Goal: Task Accomplishment & Management: Complete application form

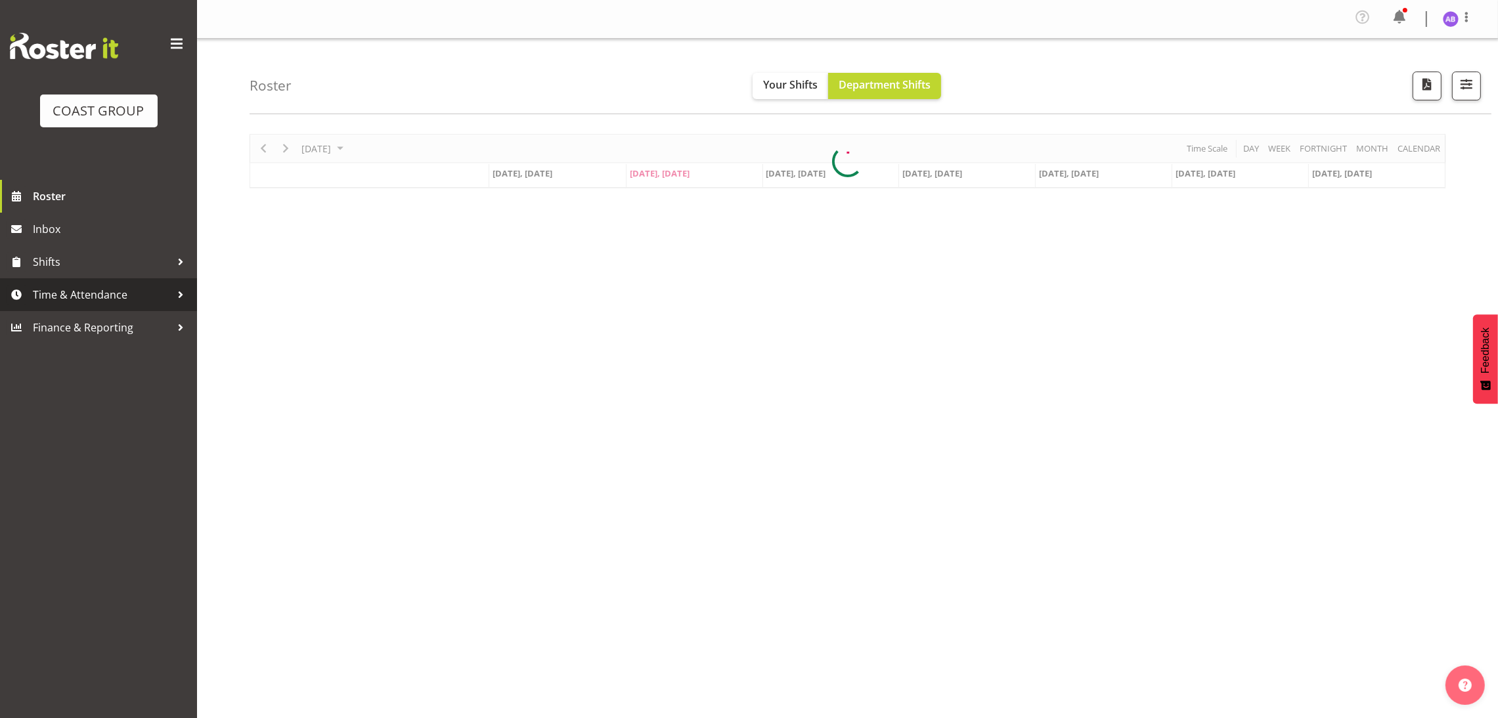
click at [164, 292] on span "Time & Attendance" at bounding box center [102, 295] width 138 height 20
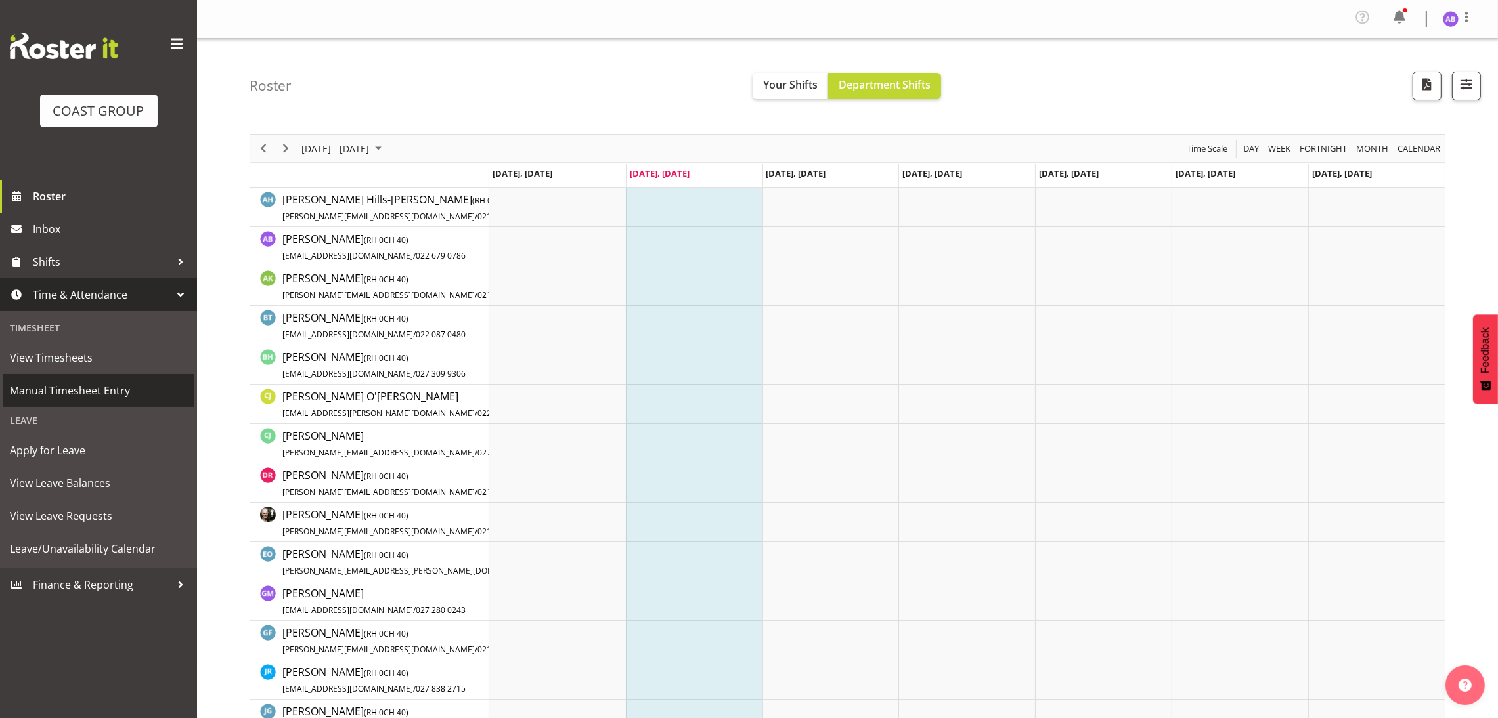
click at [95, 394] on span "Manual Timesheet Entry" at bounding box center [98, 391] width 177 height 20
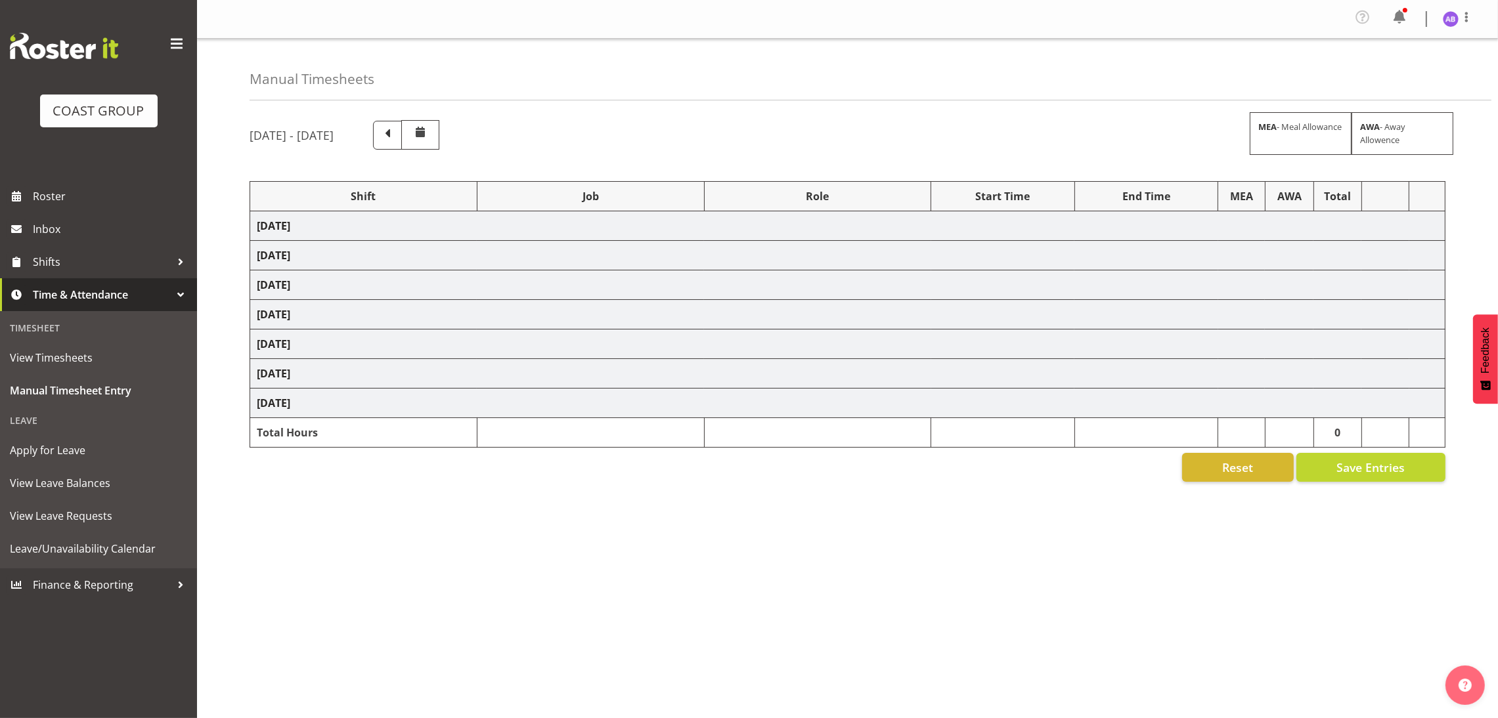
select select "624"
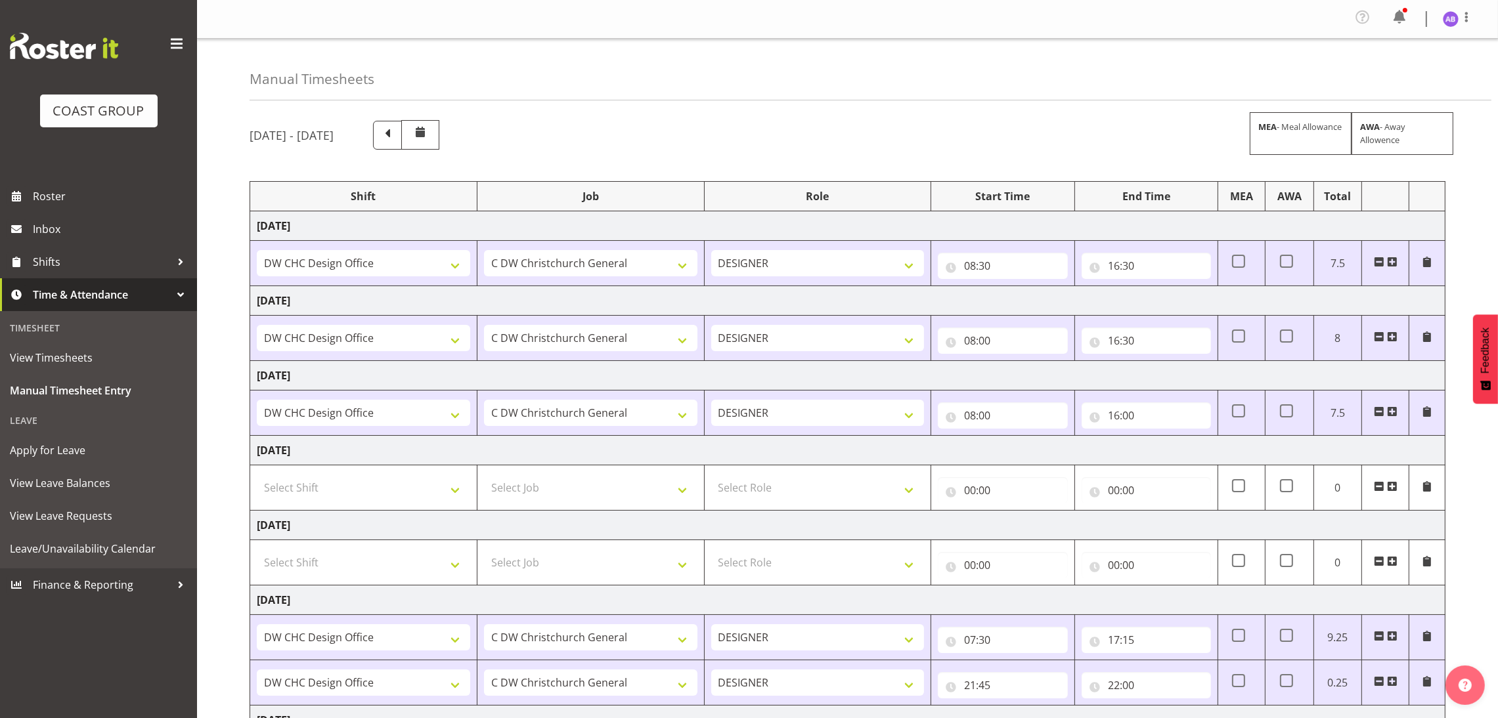
scroll to position [154, 0]
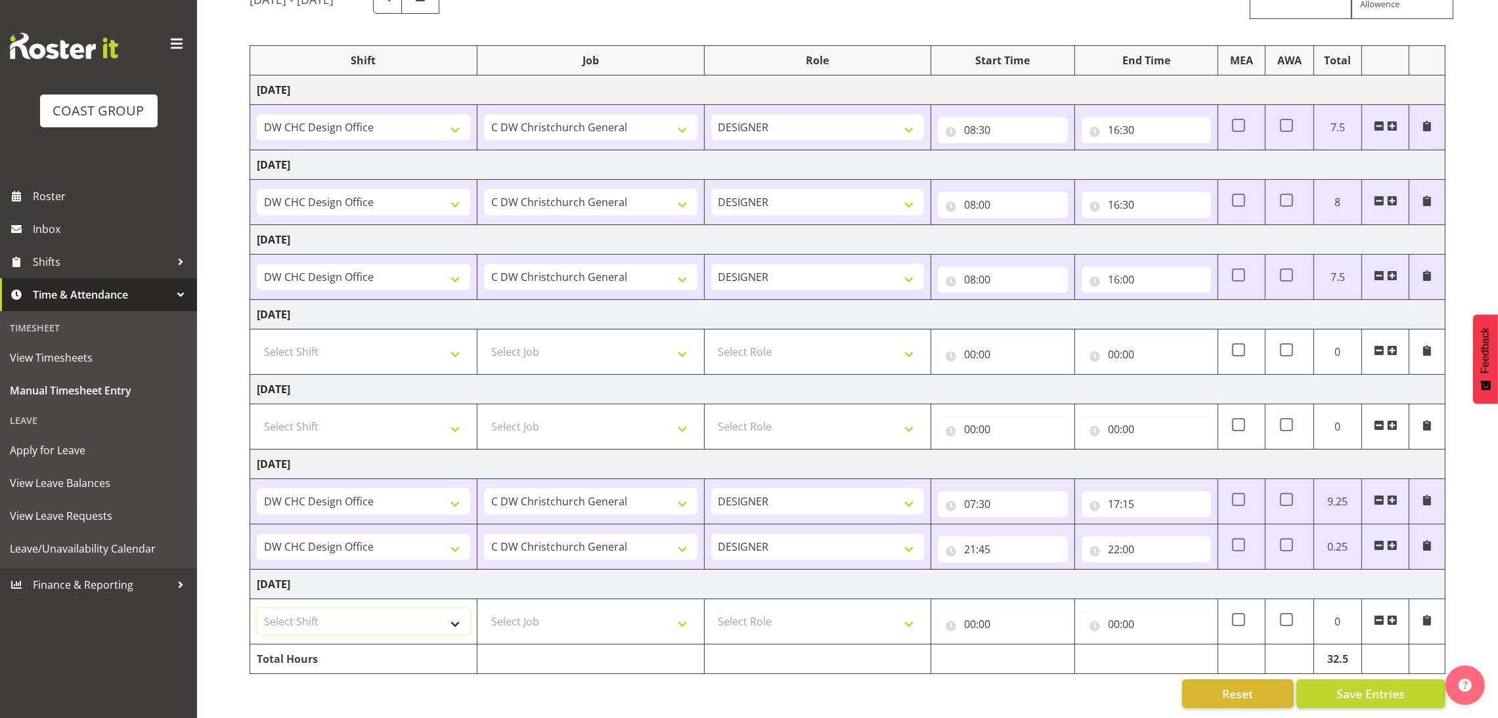
click at [422, 609] on select "Select Shift DW CHC Design Office DW CHC General Work Aug DW CHC General Work D…" at bounding box center [363, 622] width 213 height 26
select select "1512"
click at [257, 609] on select "Select Shift DW CHC Design Office DW CHC General Work Aug DW CHC General Work D…" at bounding box center [363, 622] width 213 height 26
click at [565, 609] on select "Select Job 1 Carlton Events 1 [PERSON_NAME][GEOGRAPHIC_DATA] 1 [PERSON_NAME][GE…" at bounding box center [590, 622] width 213 height 26
select select "624"
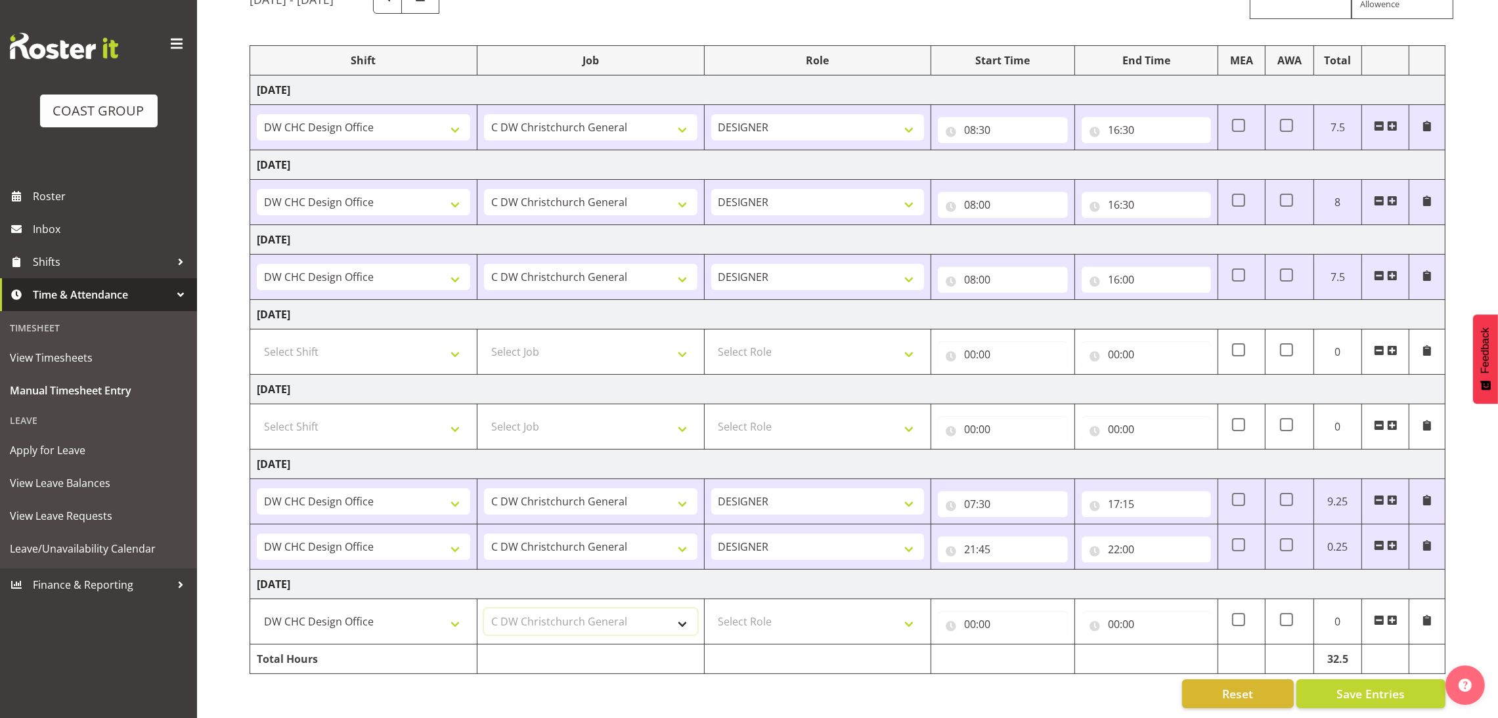
click at [484, 609] on select "Select Job 1 Carlton Events 1 [PERSON_NAME][GEOGRAPHIC_DATA] 1 [PERSON_NAME][GE…" at bounding box center [590, 622] width 213 height 26
click at [786, 619] on select "Select Role DESIGNER Designer" at bounding box center [817, 622] width 213 height 26
select select "215"
click at [711, 609] on select "Select Role DESIGNER Designer" at bounding box center [817, 622] width 213 height 26
click at [986, 623] on td "00:00 00 01 02 03 04 05 06 07 08 09 10 11 12 13 14 15 16 17 18 19 20 21 22 23 :…" at bounding box center [1002, 621] width 143 height 45
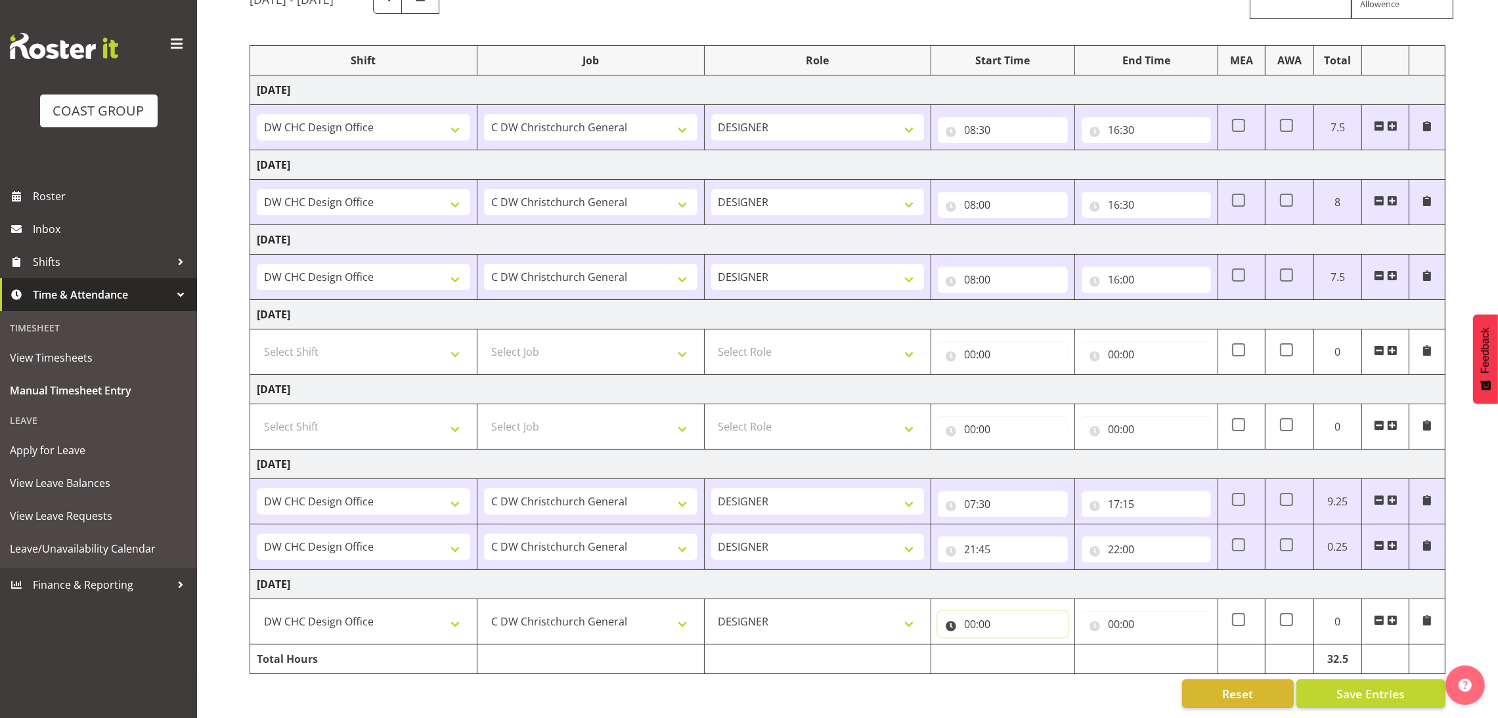
click at [992, 613] on input "00:00" at bounding box center [1002, 624] width 129 height 26
click at [1022, 645] on select "00 01 02 03 04 05 06 07 08 09 10 11 12 13 14 15 16 17 18 19 20 21 22 23" at bounding box center [1027, 658] width 30 height 26
select select "8"
click at [1012, 645] on select "00 01 02 03 04 05 06 07 08 09 10 11 12 13 14 15 16 17 18 19 20 21 22 23" at bounding box center [1027, 658] width 30 height 26
type input "08:00"
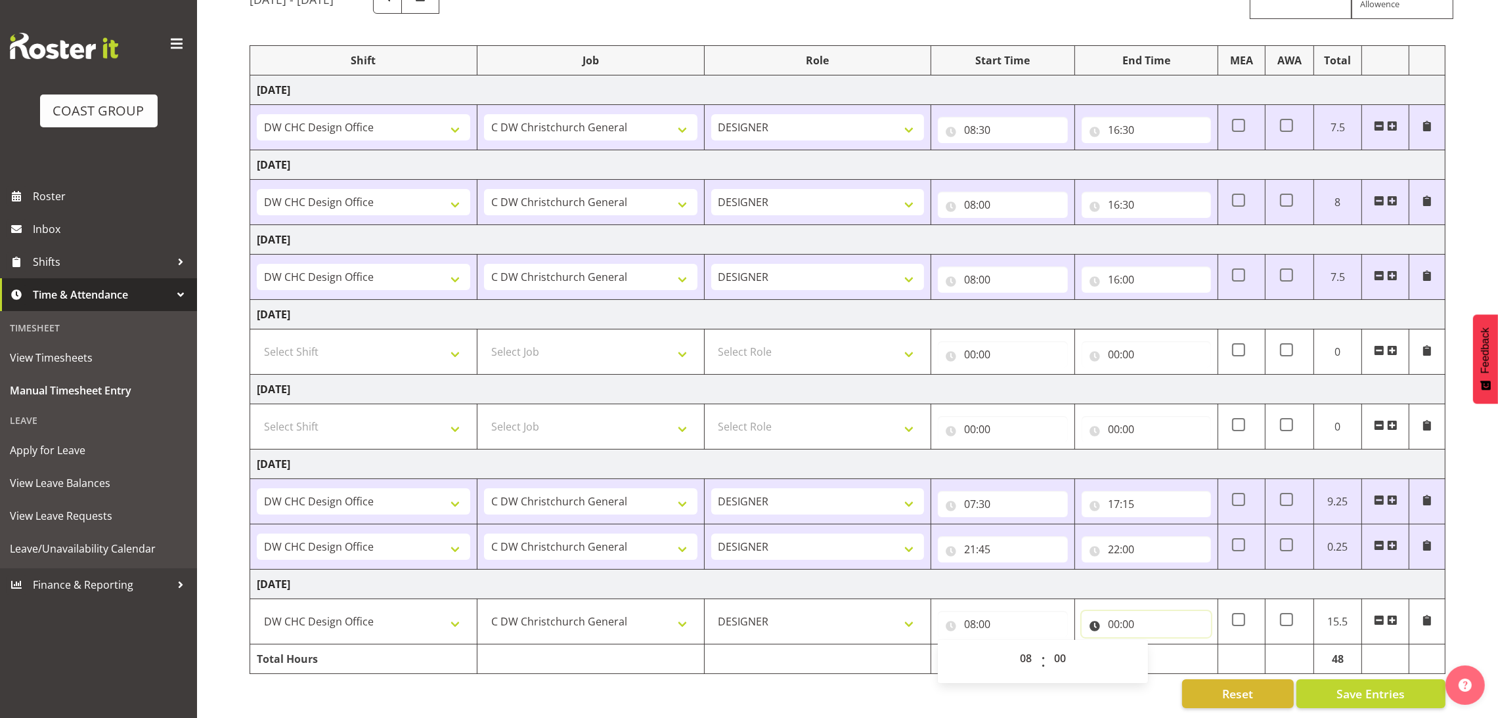
click at [1140, 620] on input "00:00" at bounding box center [1145, 624] width 129 height 26
click at [1163, 646] on select "00 01 02 03 04 05 06 07 08 09 10 11 12 13 14 15 16 17 18 19 20 21 22 23" at bounding box center [1171, 658] width 30 height 26
select select "15"
click at [1156, 645] on select "00 01 02 03 04 05 06 07 08 09 10 11 12 13 14 15 16 17 18 19 20 21 22 23" at bounding box center [1171, 658] width 30 height 26
type input "15:00"
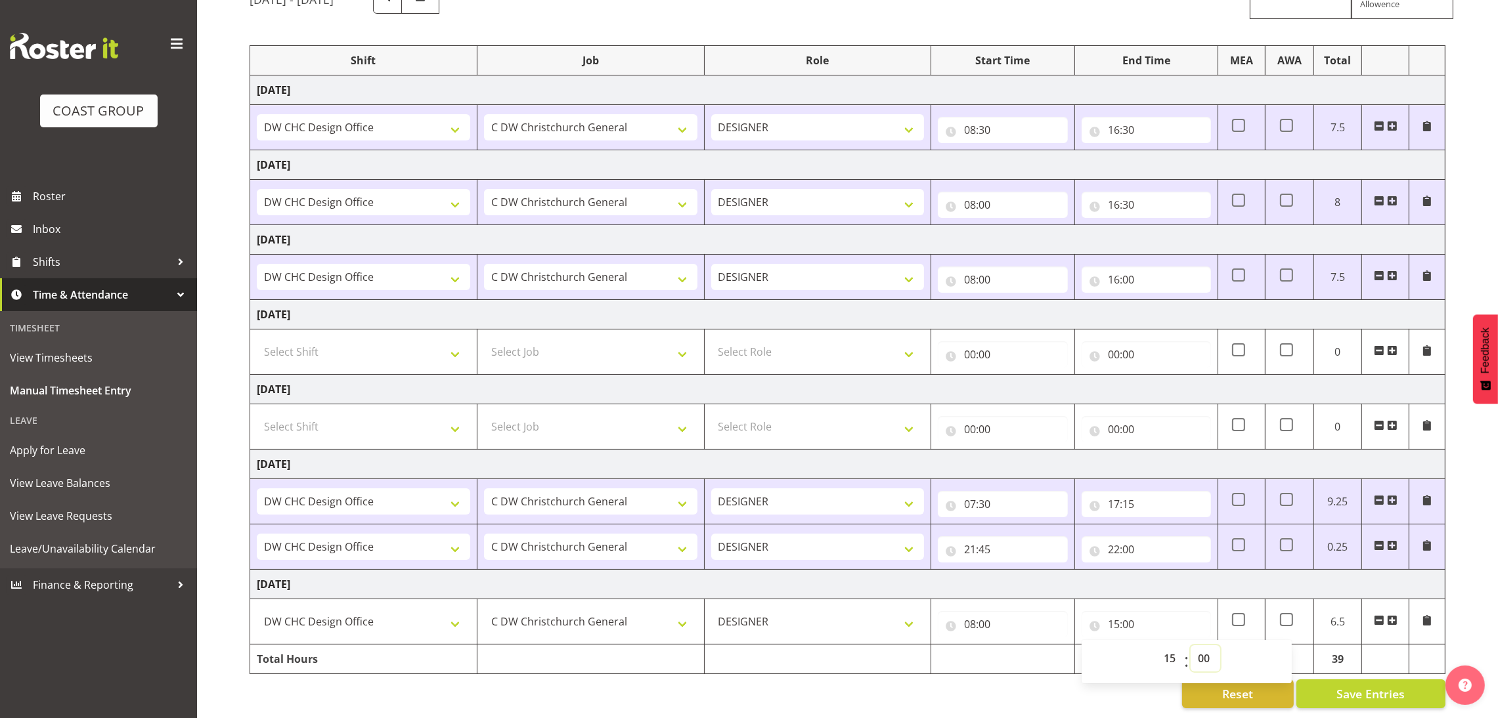
click at [1209, 645] on select "00 01 02 03 04 05 06 07 08 09 10 11 12 13 14 15 16 17 18 19 20 21 22 23 24 25 2…" at bounding box center [1205, 658] width 30 height 26
select select "30"
click at [1190, 645] on select "00 01 02 03 04 05 06 07 08 09 10 11 12 13 14 15 16 17 18 19 20 21 22 23 24 25 2…" at bounding box center [1205, 658] width 30 height 26
type input "15:30"
click at [1392, 615] on span at bounding box center [1392, 620] width 11 height 11
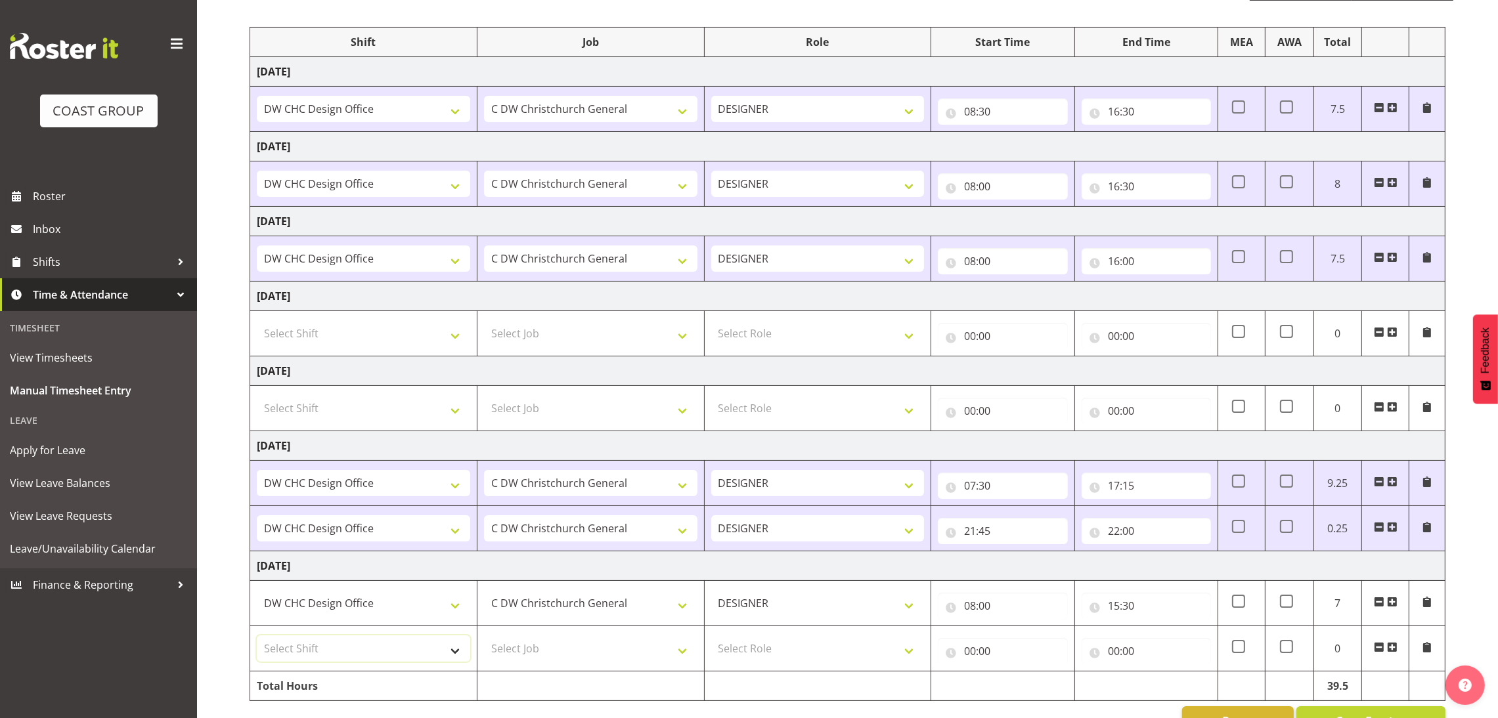
click at [412, 642] on select "Select Shift DW CHC Design Office DW CHC General Work Aug DW CHC General Work D…" at bounding box center [363, 649] width 213 height 26
select select "1512"
click at [257, 639] on select "Select Shift DW CHC Design Office DW CHC General Work Aug DW CHC General Work D…" at bounding box center [363, 649] width 213 height 26
click at [559, 651] on select "Select Job 1 Carlton Events 1 [PERSON_NAME][GEOGRAPHIC_DATA] 1 [PERSON_NAME][GE…" at bounding box center [590, 649] width 213 height 26
select select "624"
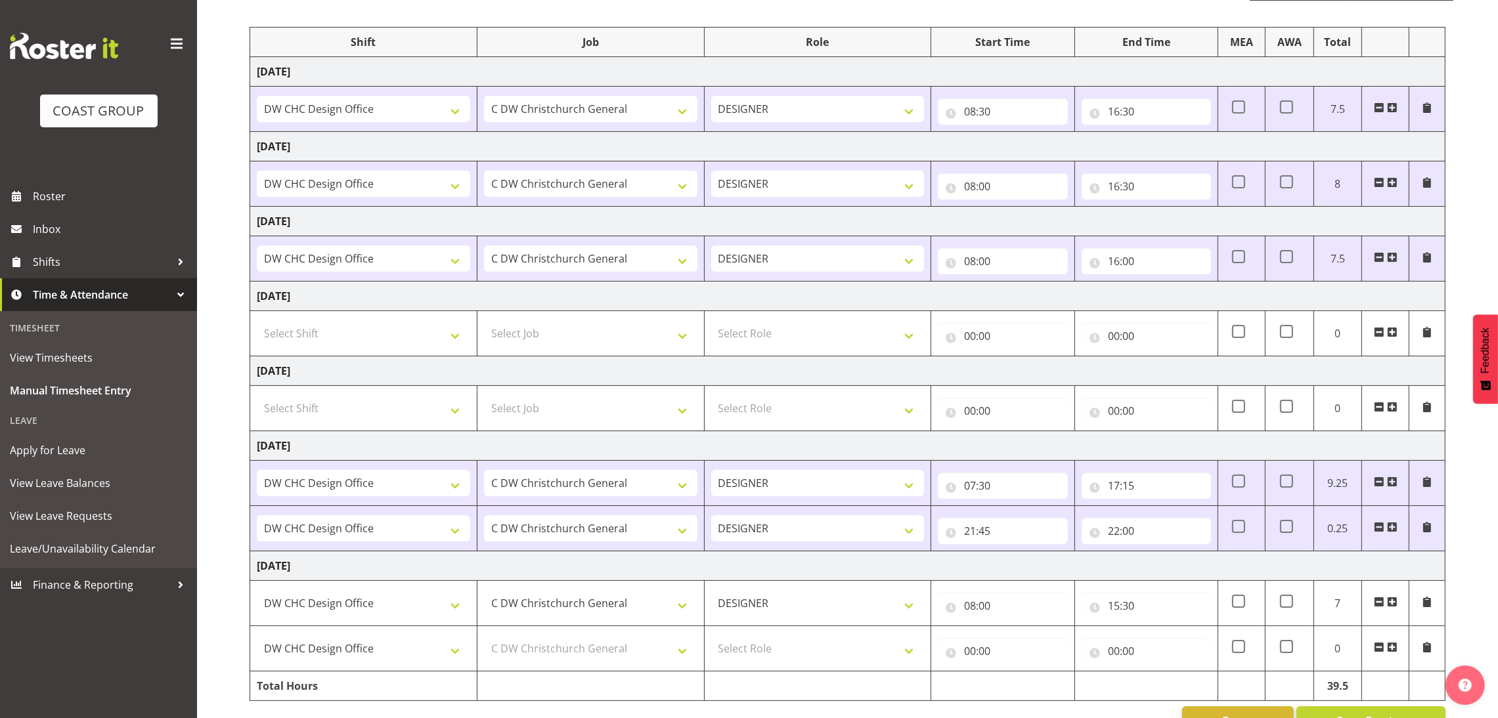
click at [810, 666] on td "Select Role DESIGNER Designer" at bounding box center [817, 648] width 227 height 45
click at [850, 655] on select "Select Role DESIGNER Designer" at bounding box center [817, 649] width 213 height 26
select select "215"
click at [711, 639] on select "Select Role DESIGNER Designer" at bounding box center [817, 649] width 213 height 26
click at [990, 664] on input "00:00" at bounding box center [1002, 651] width 129 height 26
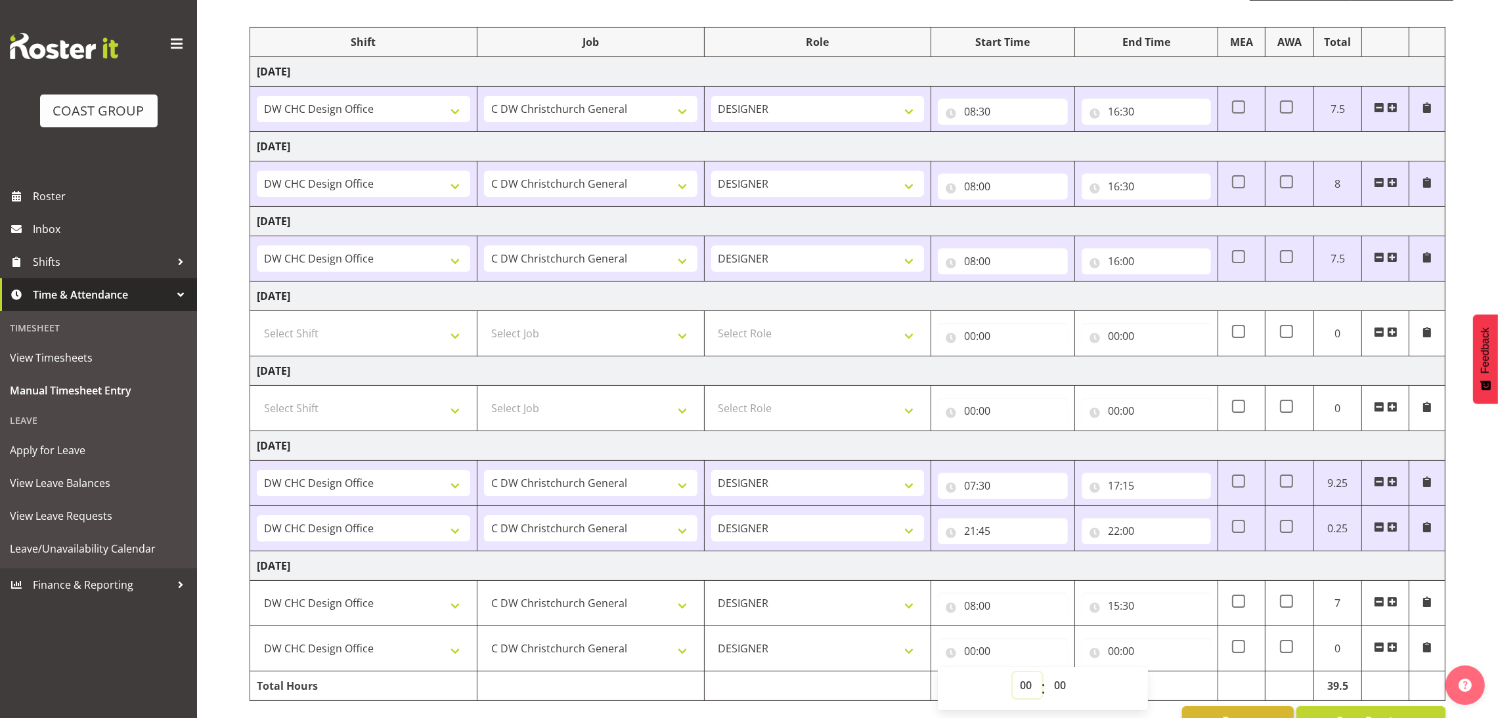
click at [1020, 689] on select "00 01 02 03 04 05 06 07 08 09 10 11 12 13 14 15 16 17 18 19 20 21 22 23" at bounding box center [1027, 685] width 30 height 26
select select "20"
click at [1012, 676] on select "00 01 02 03 04 05 06 07 08 09 10 11 12 13 14 15 16 17 18 19 20 21 22 23" at bounding box center [1027, 685] width 30 height 26
type input "20:00"
click at [1061, 681] on select "00 01 02 03 04 05 06 07 08 09 10 11 12 13 14 15 16 17 18 19 20 21 22 23 24 25 2…" at bounding box center [1062, 685] width 30 height 26
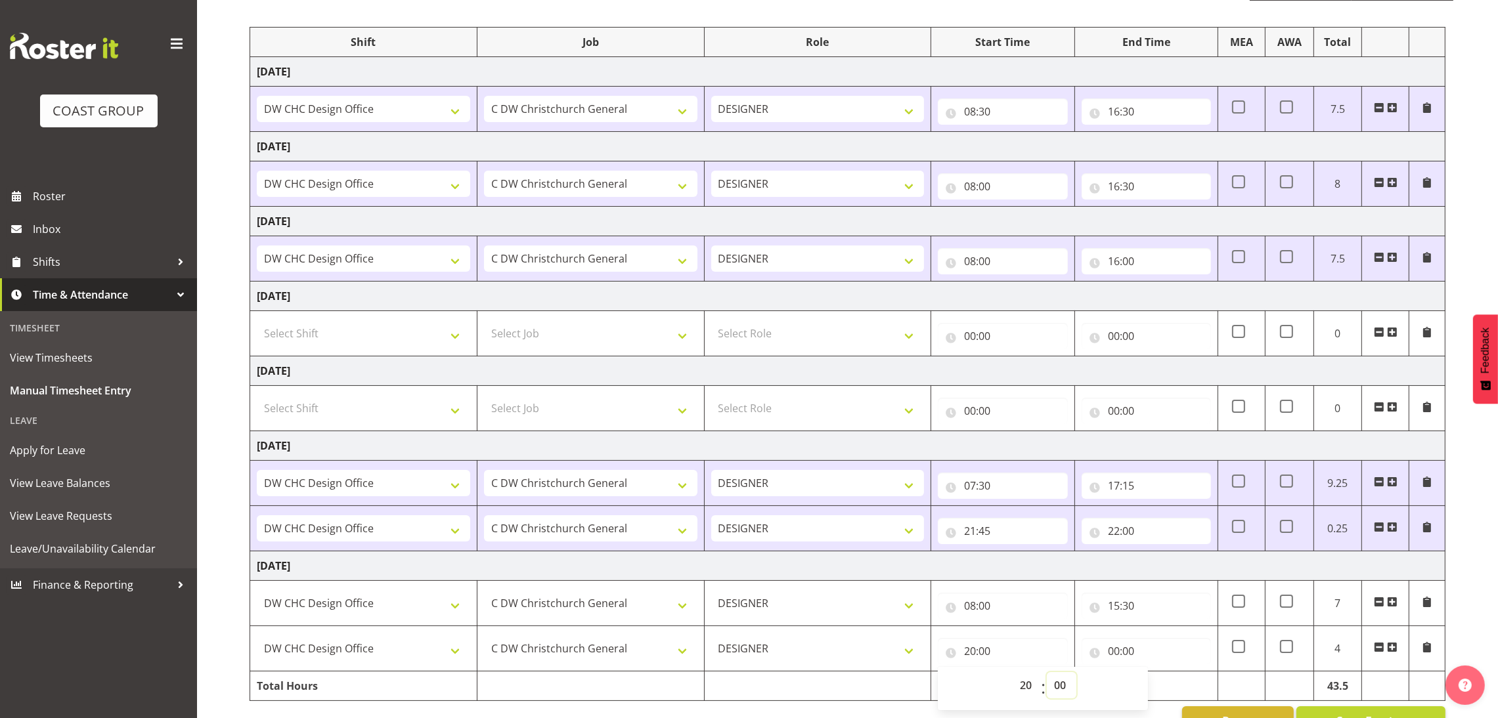
select select "30"
click at [1047, 676] on select "00 01 02 03 04 05 06 07 08 09 10 11 12 13 14 15 16 17 18 19 20 21 22 23 24 25 2…" at bounding box center [1062, 685] width 30 height 26
type input "20:30"
click at [1129, 664] on input "00:00" at bounding box center [1145, 651] width 129 height 26
click at [1165, 686] on select "00 01 02 03 04 05 06 07 08 09 10 11 12 13 14 15 16 17 18 19 20 21 22 23" at bounding box center [1171, 685] width 30 height 26
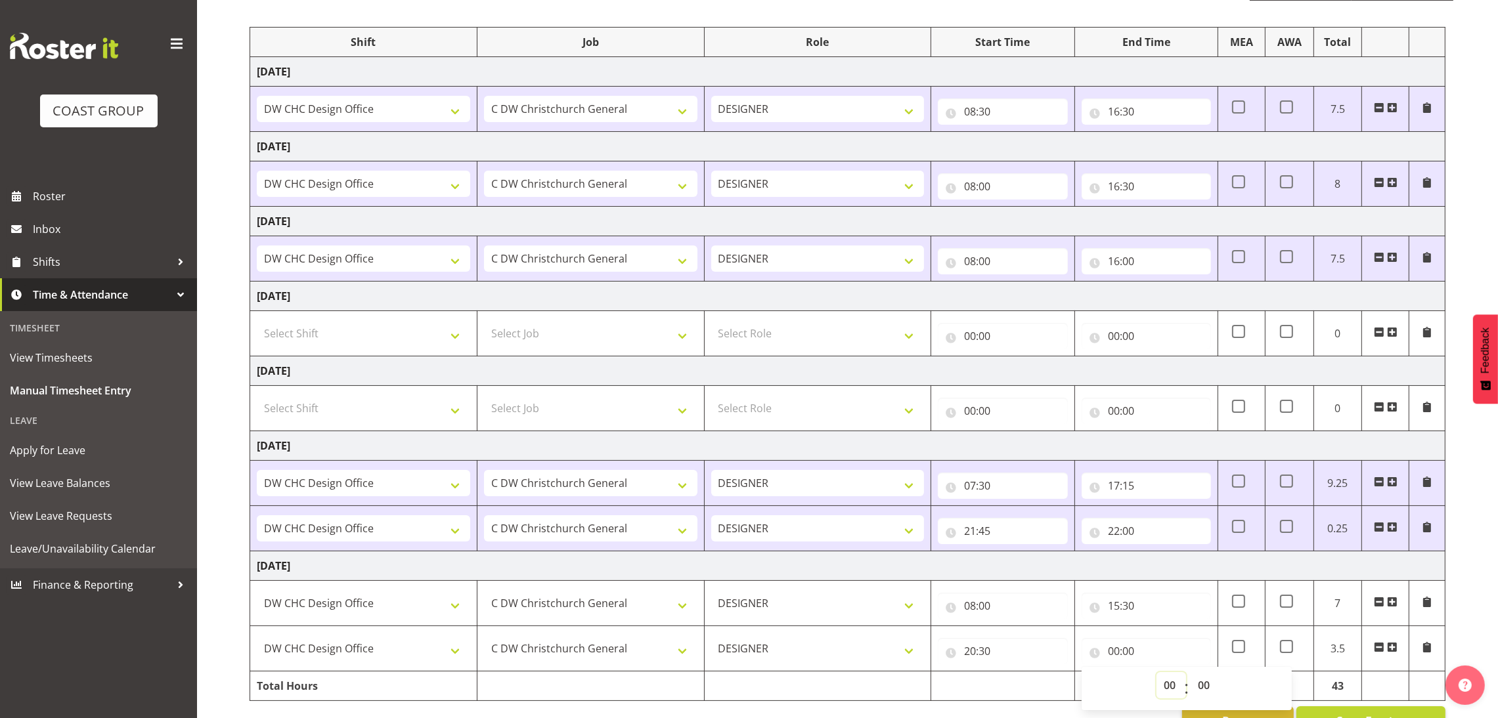
select select "21"
click at [1156, 676] on select "00 01 02 03 04 05 06 07 08 09 10 11 12 13 14 15 16 17 18 19 20 21 22 23" at bounding box center [1171, 685] width 30 height 26
type input "21:00"
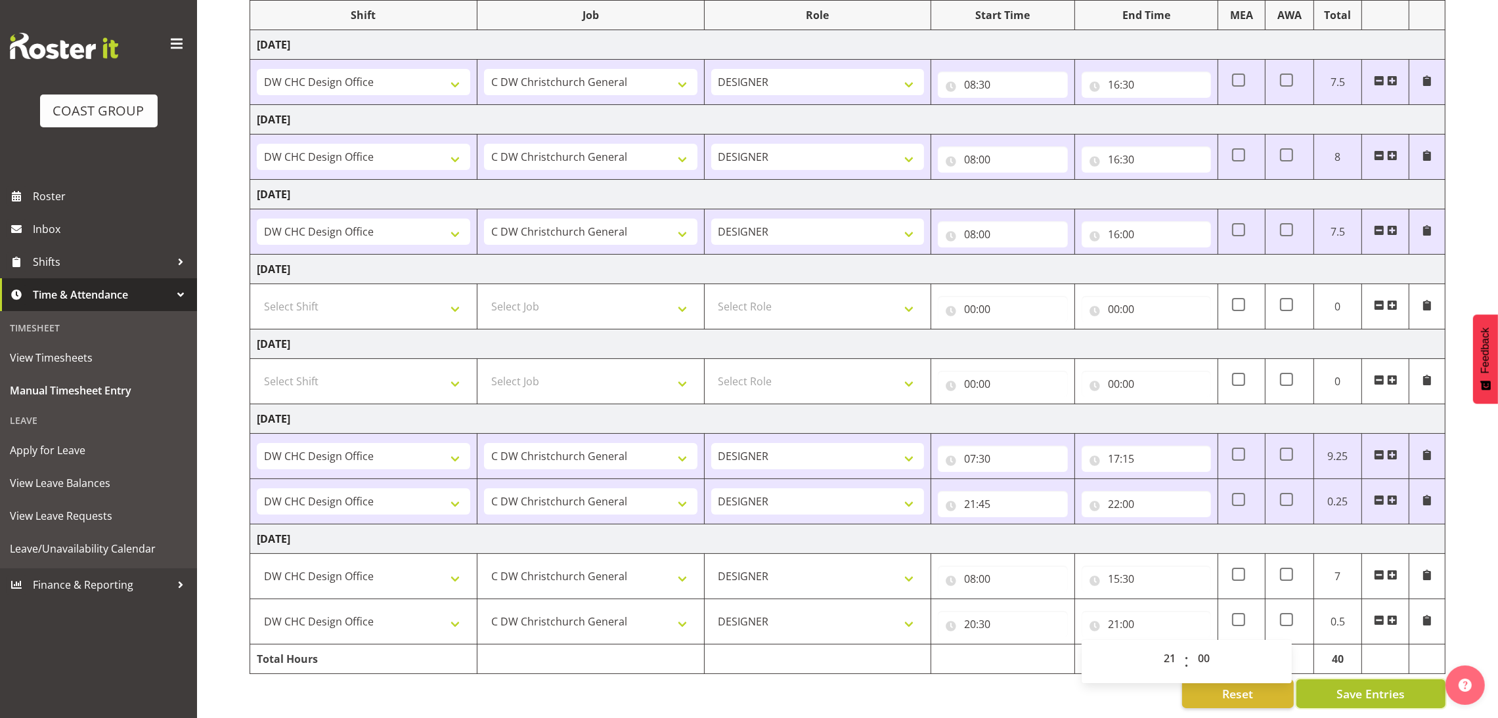
click at [1389, 685] on span "Save Entries" at bounding box center [1370, 693] width 68 height 17
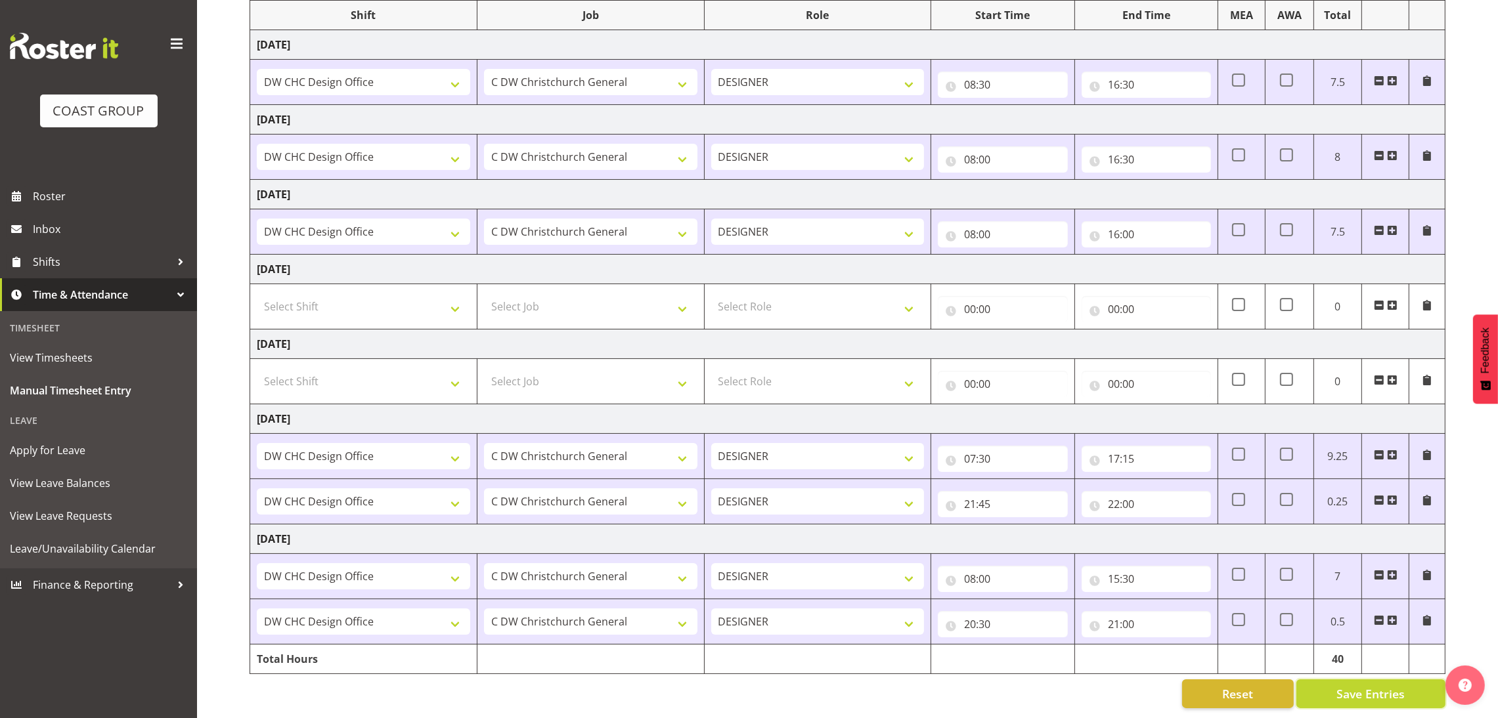
scroll to position [0, 0]
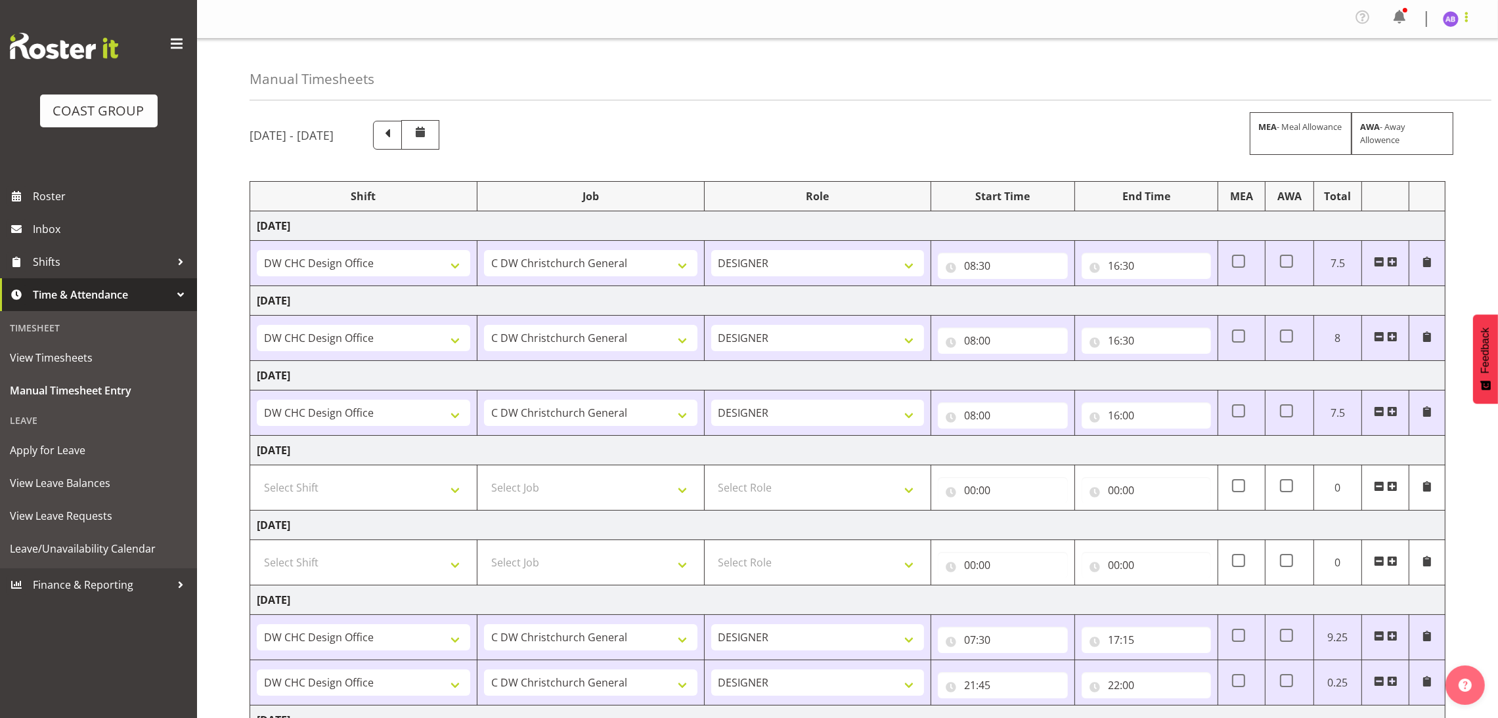
click at [1463, 16] on span at bounding box center [1466, 17] width 16 height 16
click at [1400, 71] on link "Log Out" at bounding box center [1411, 72] width 126 height 24
